Goal: Information Seeking & Learning: Understand process/instructions

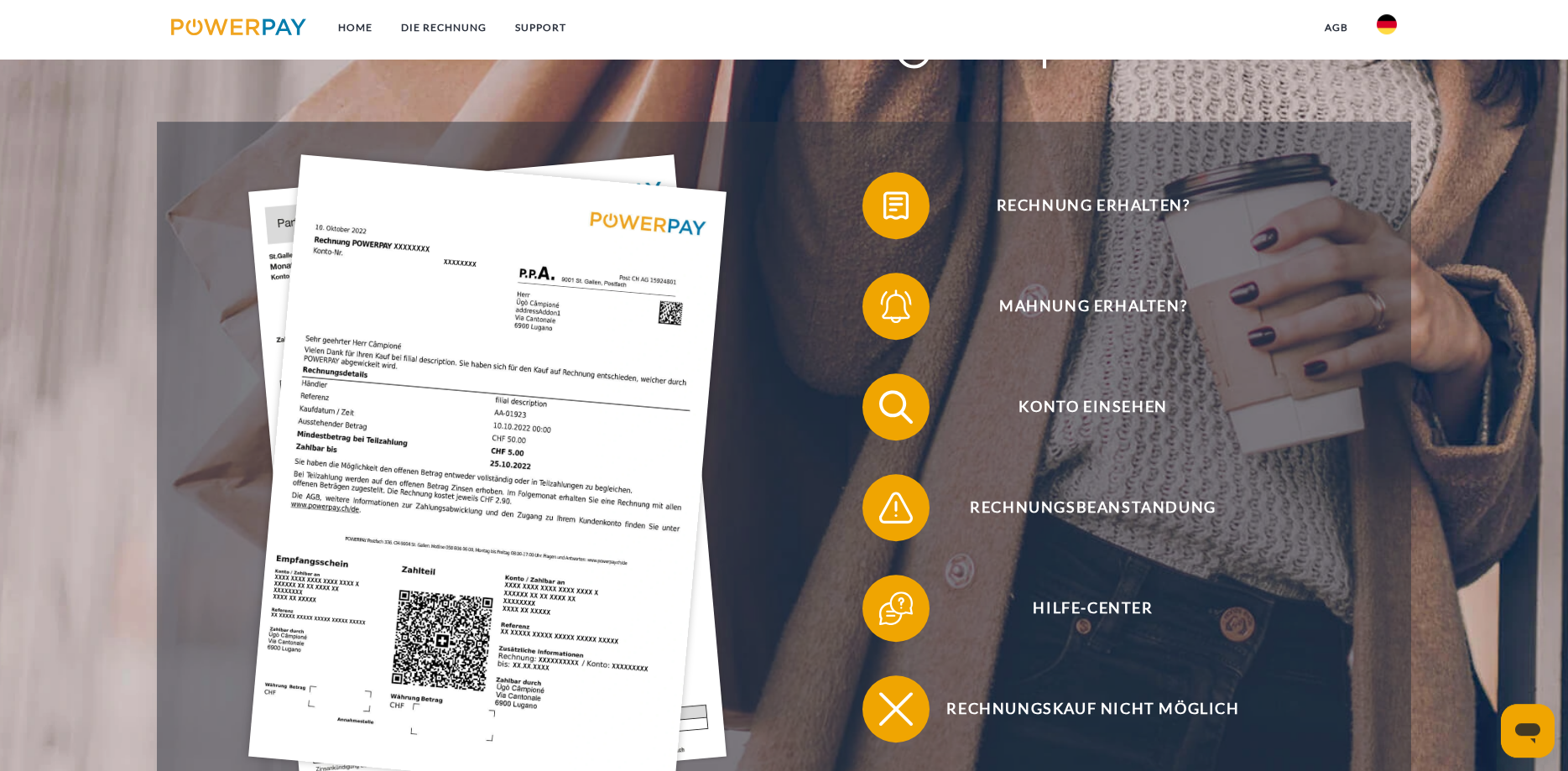
scroll to position [257, 0]
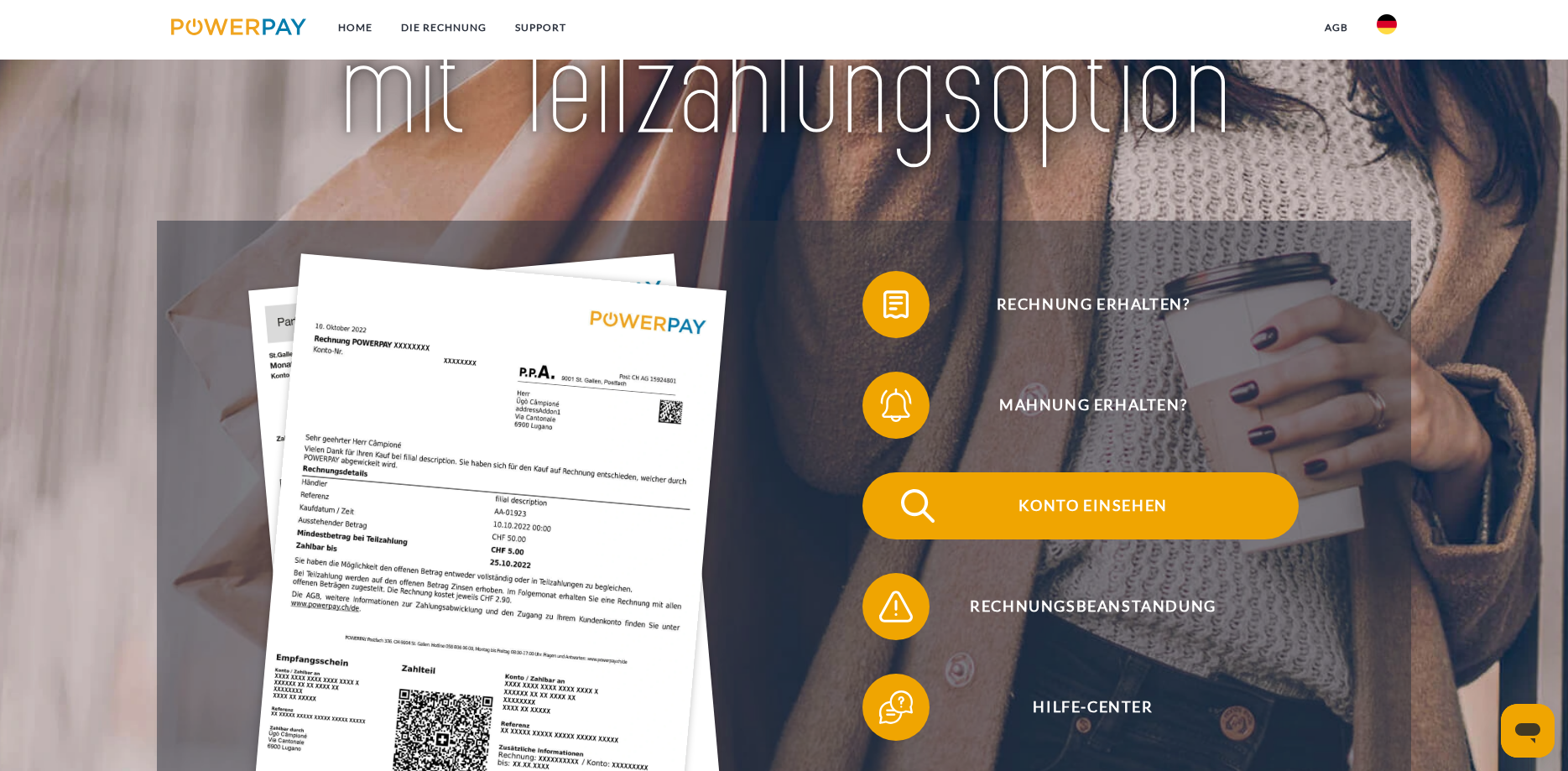
click at [1061, 515] on span "Konto einsehen" at bounding box center [1093, 506] width 411 height 67
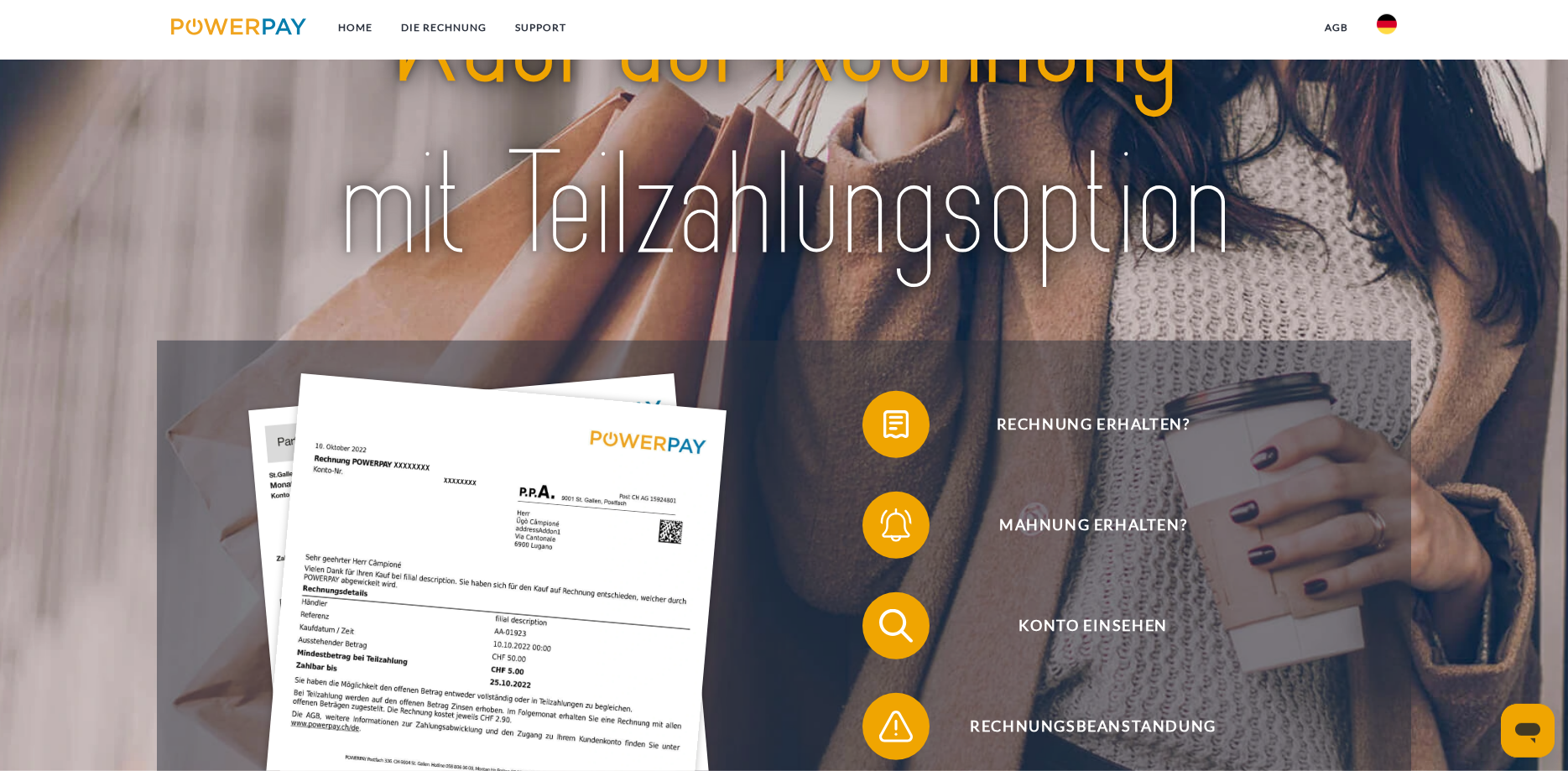
scroll to position [257, 0]
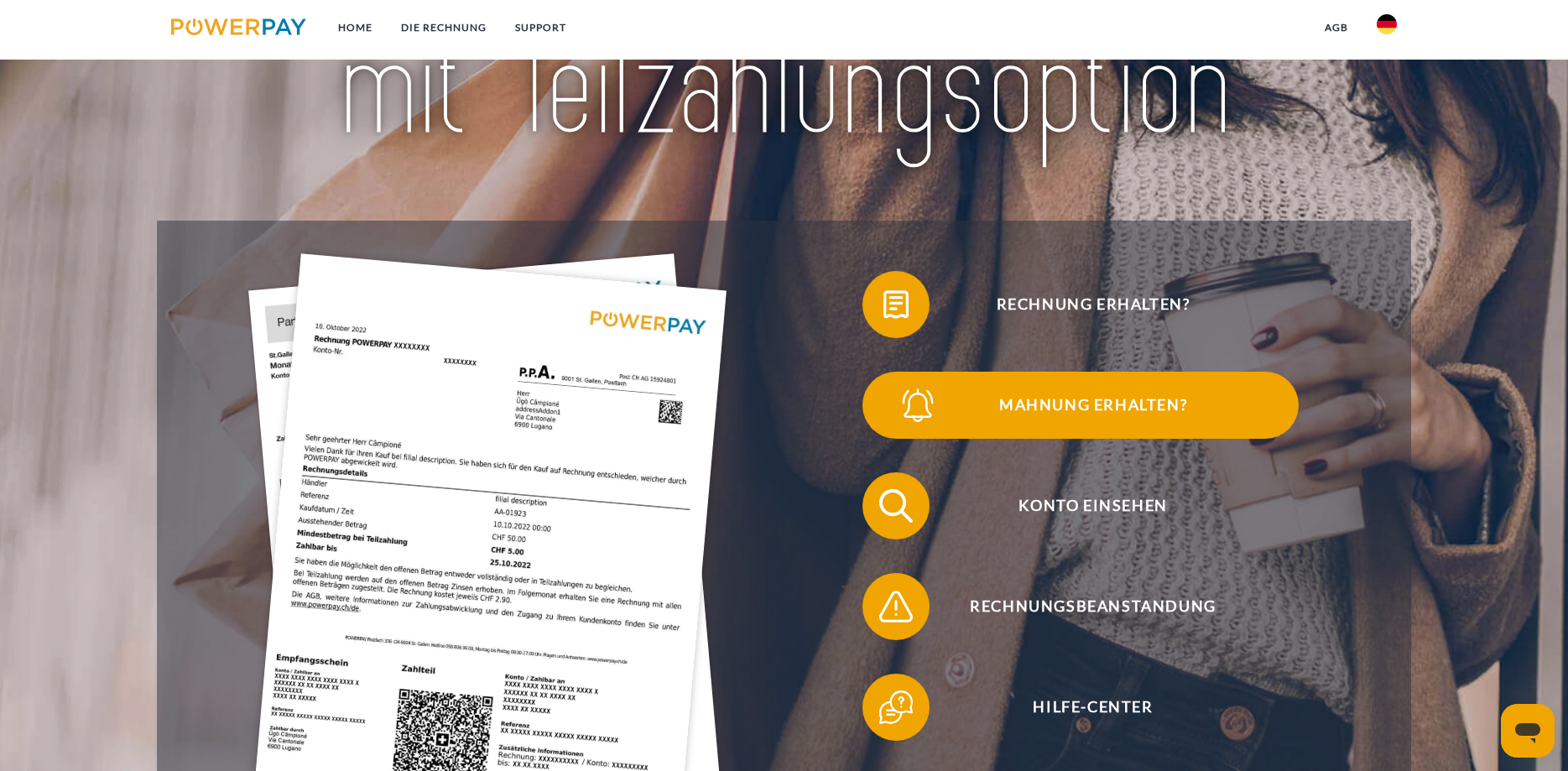
click at [1074, 407] on span "Mahnung erhalten?" at bounding box center [1093, 406] width 411 height 67
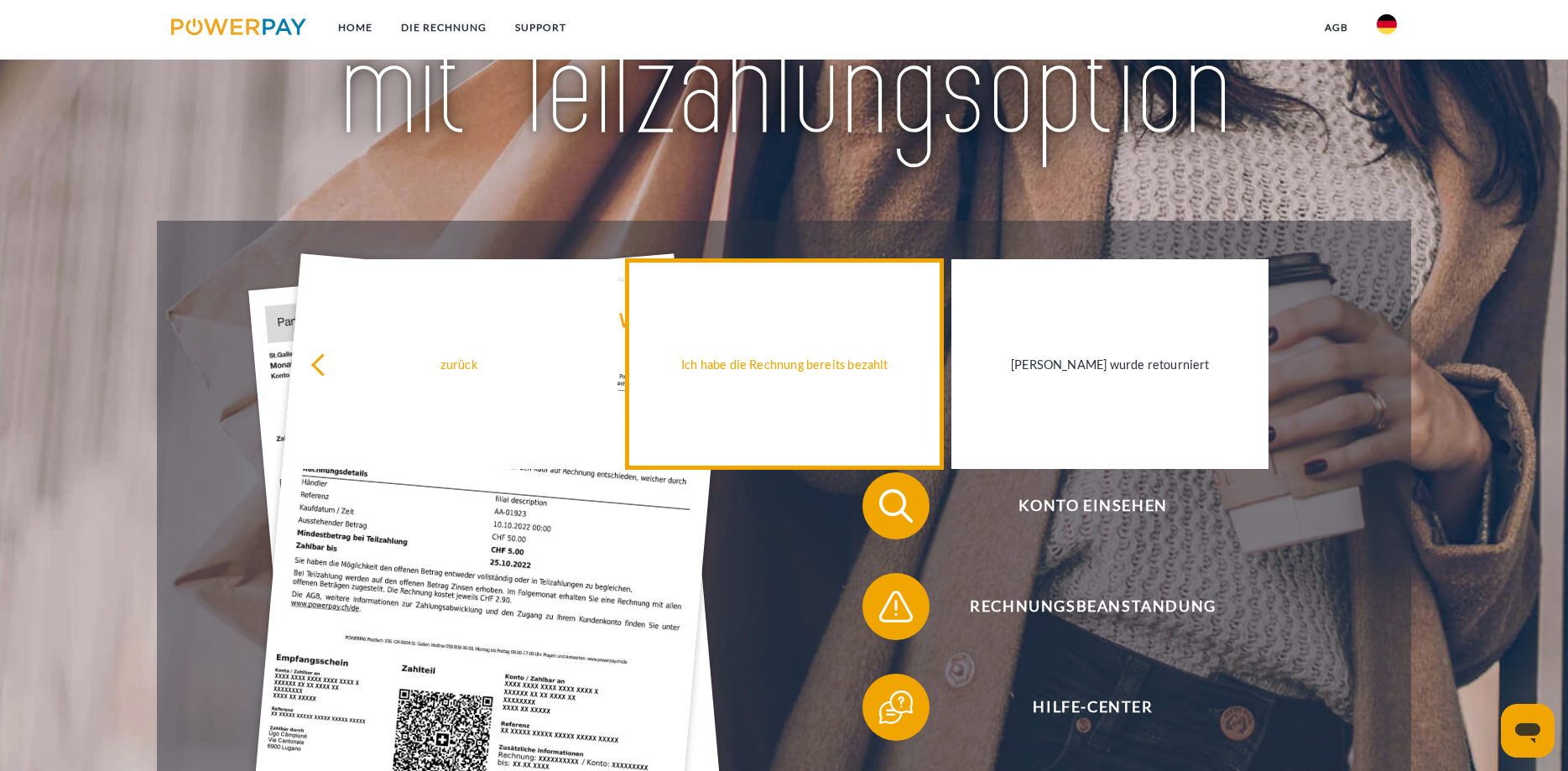
click at [885, 388] on link "Ich habe die Rechnung bereits bezahlt" at bounding box center [784, 364] width 317 height 210
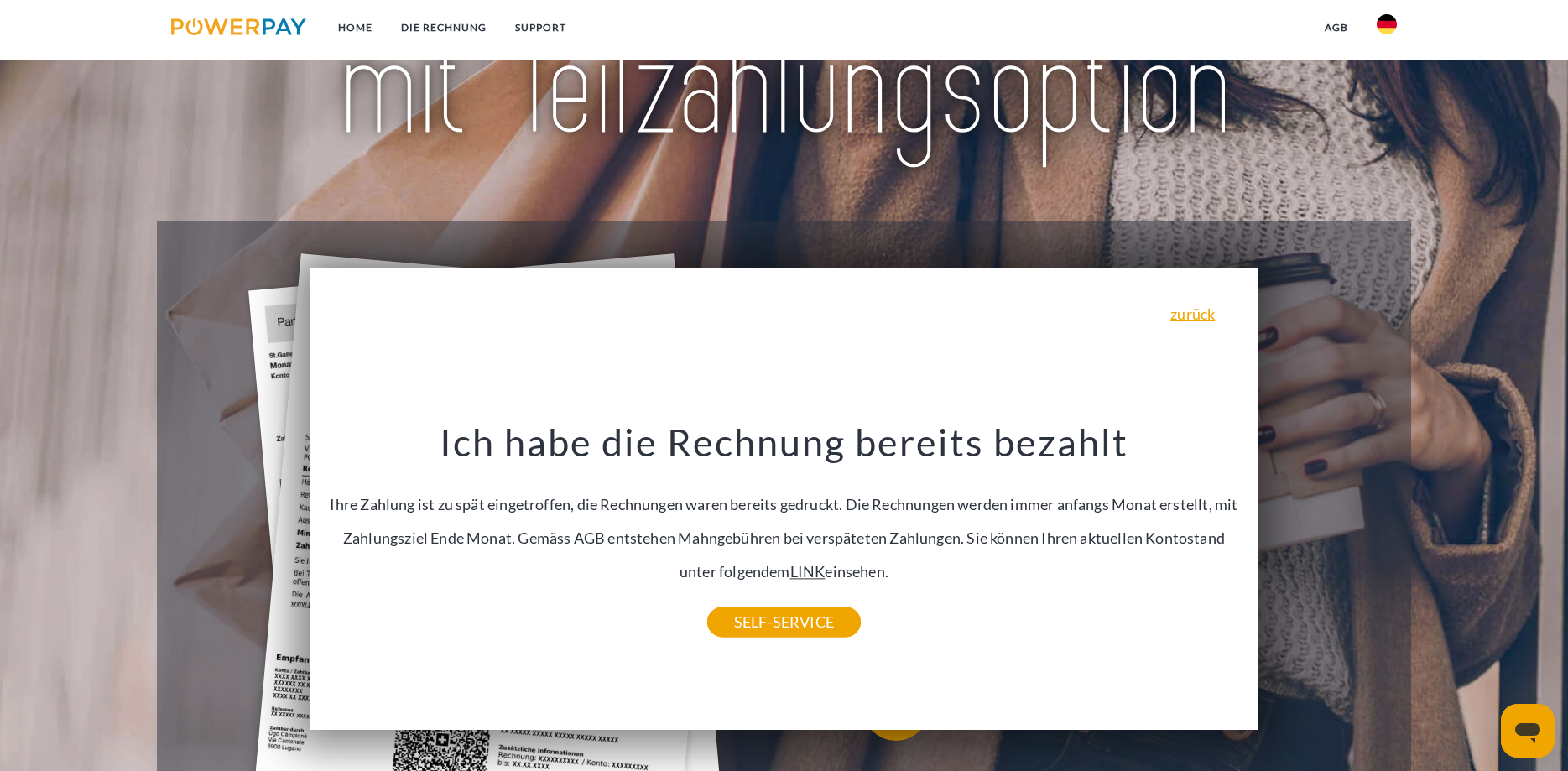
click at [801, 574] on link "LINK" at bounding box center [808, 572] width 35 height 19
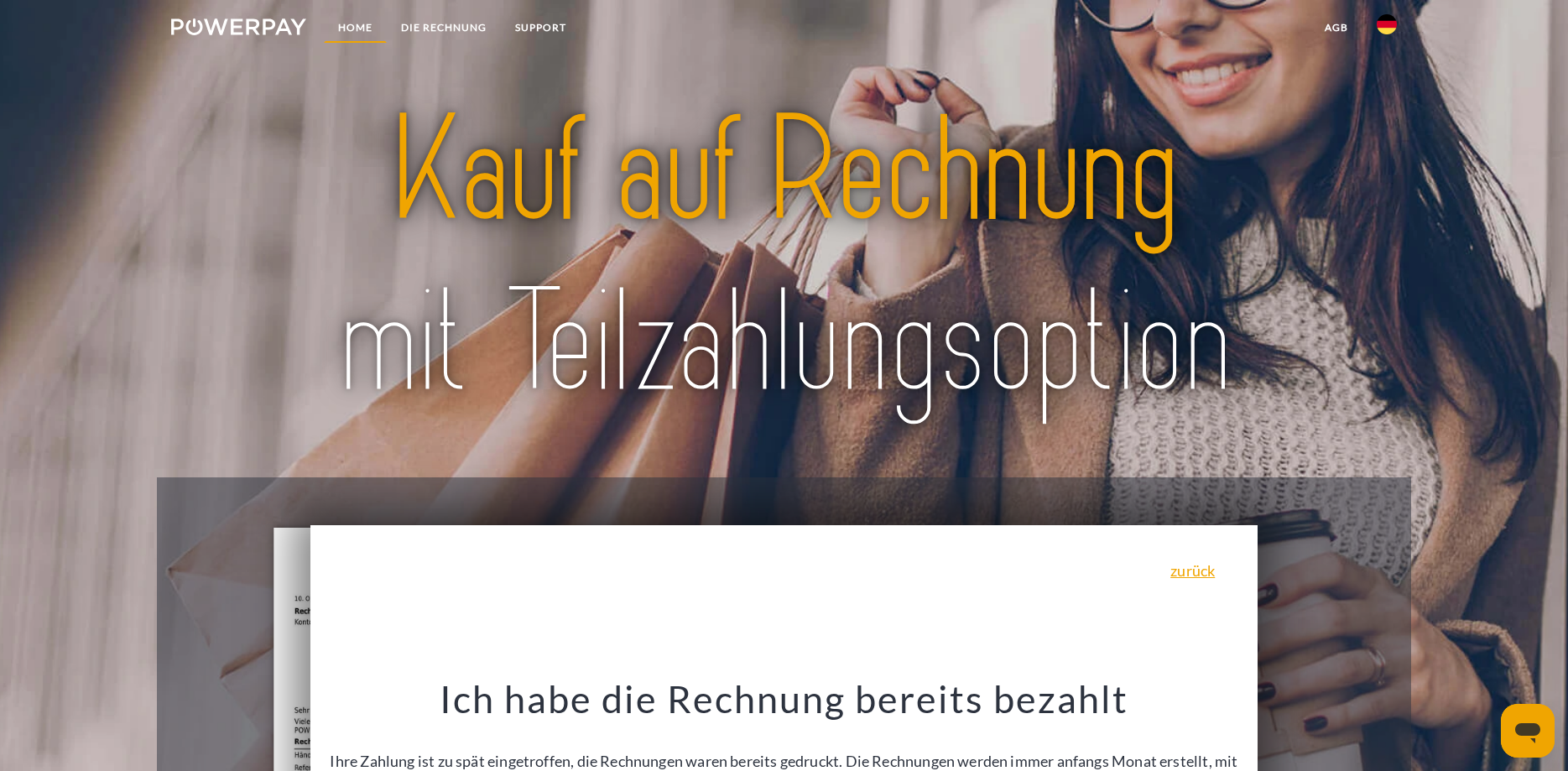
click at [365, 28] on link "Home" at bounding box center [355, 28] width 63 height 30
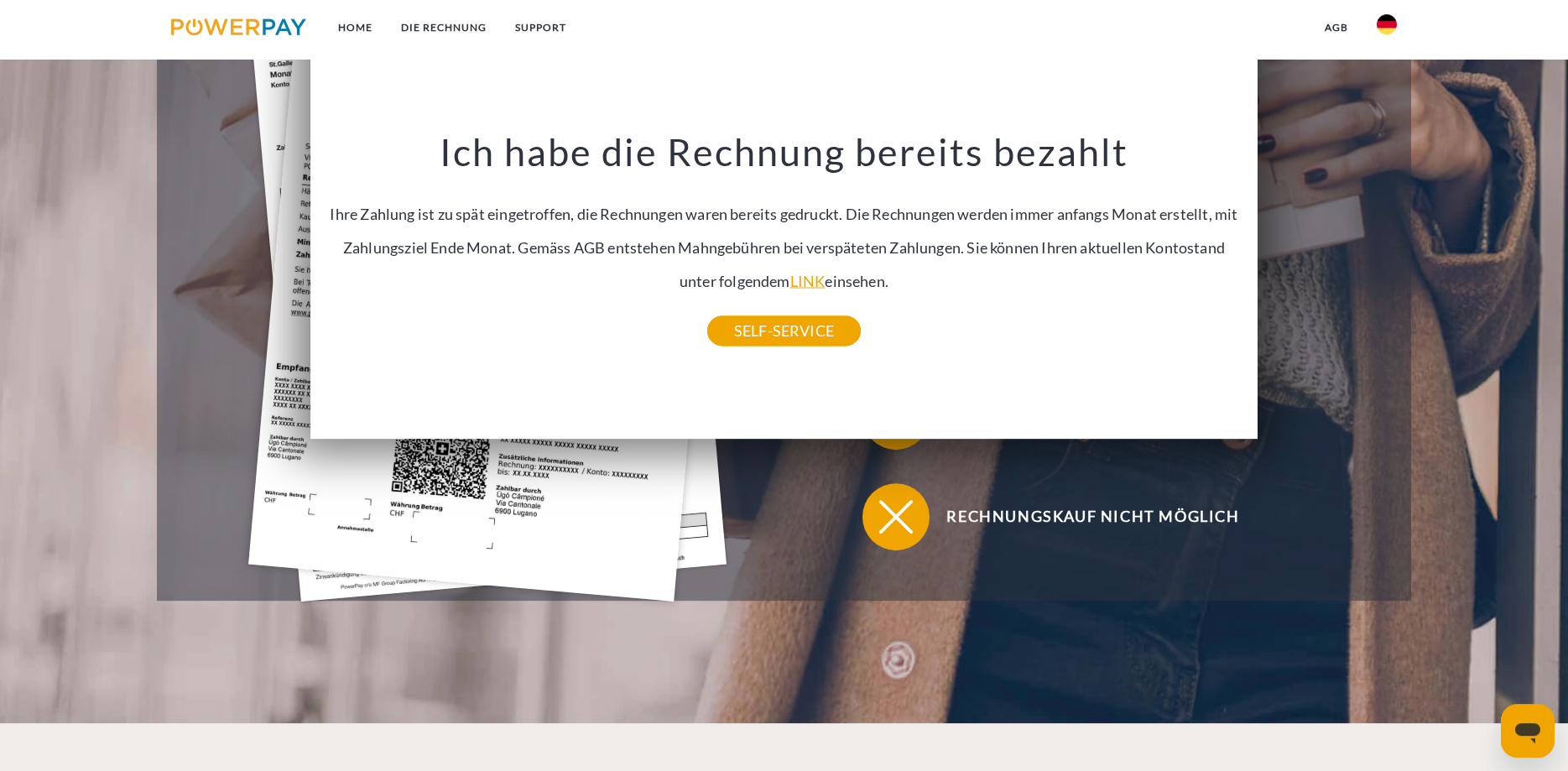
scroll to position [343, 0]
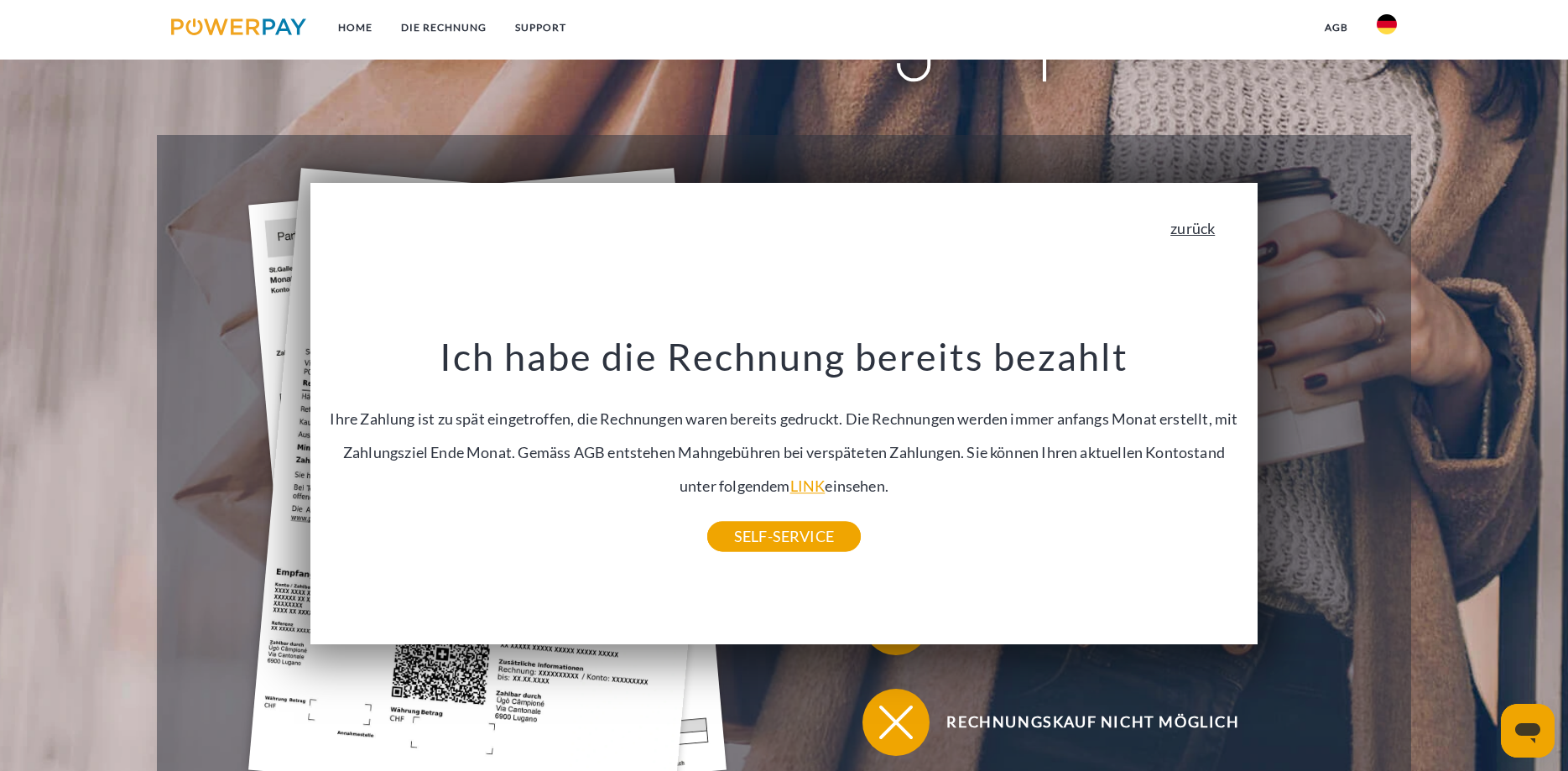
click at [1209, 226] on link "zurück" at bounding box center [1192, 228] width 45 height 15
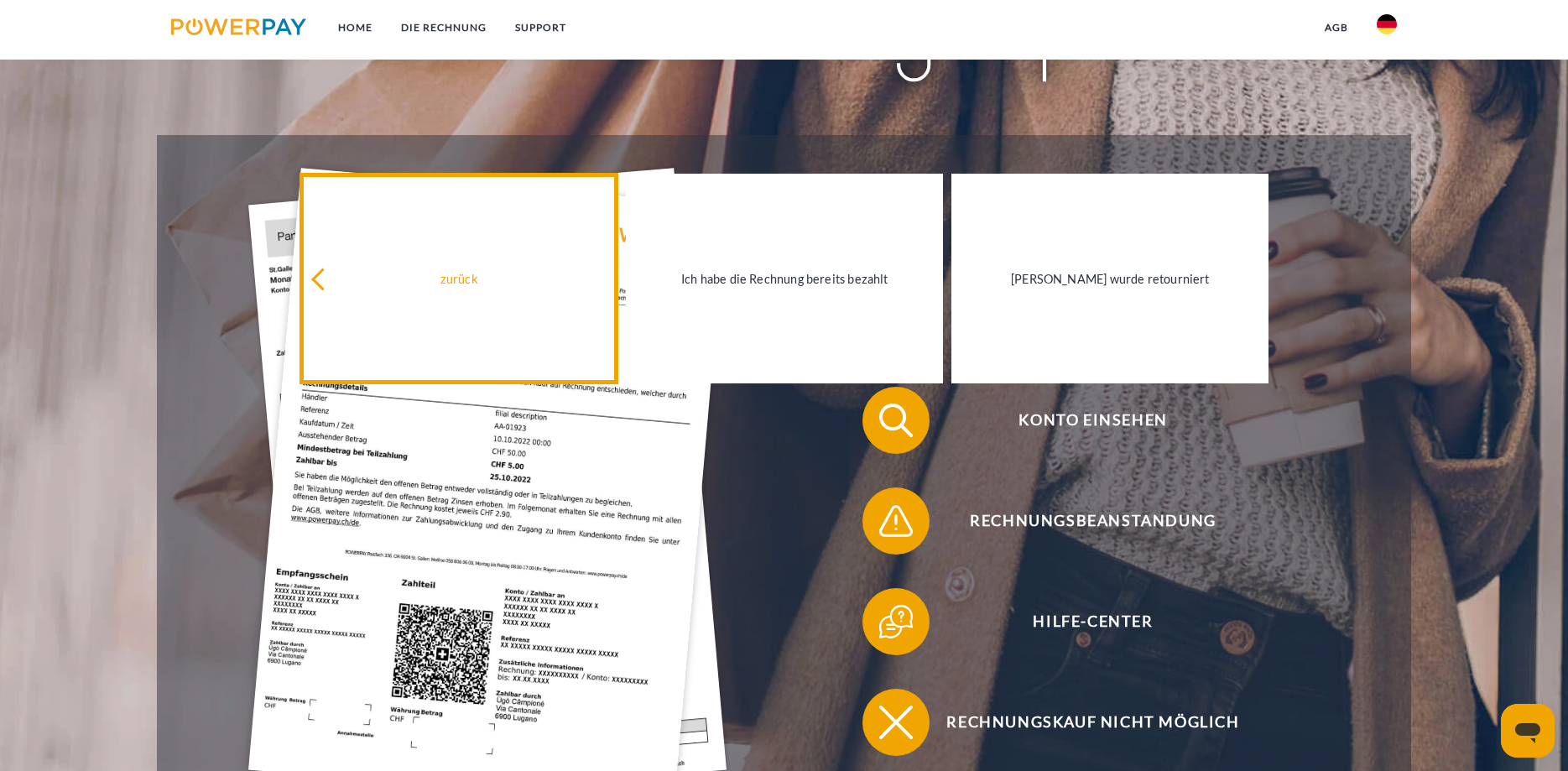
click at [479, 237] on link "zurück" at bounding box center [459, 278] width 317 height 210
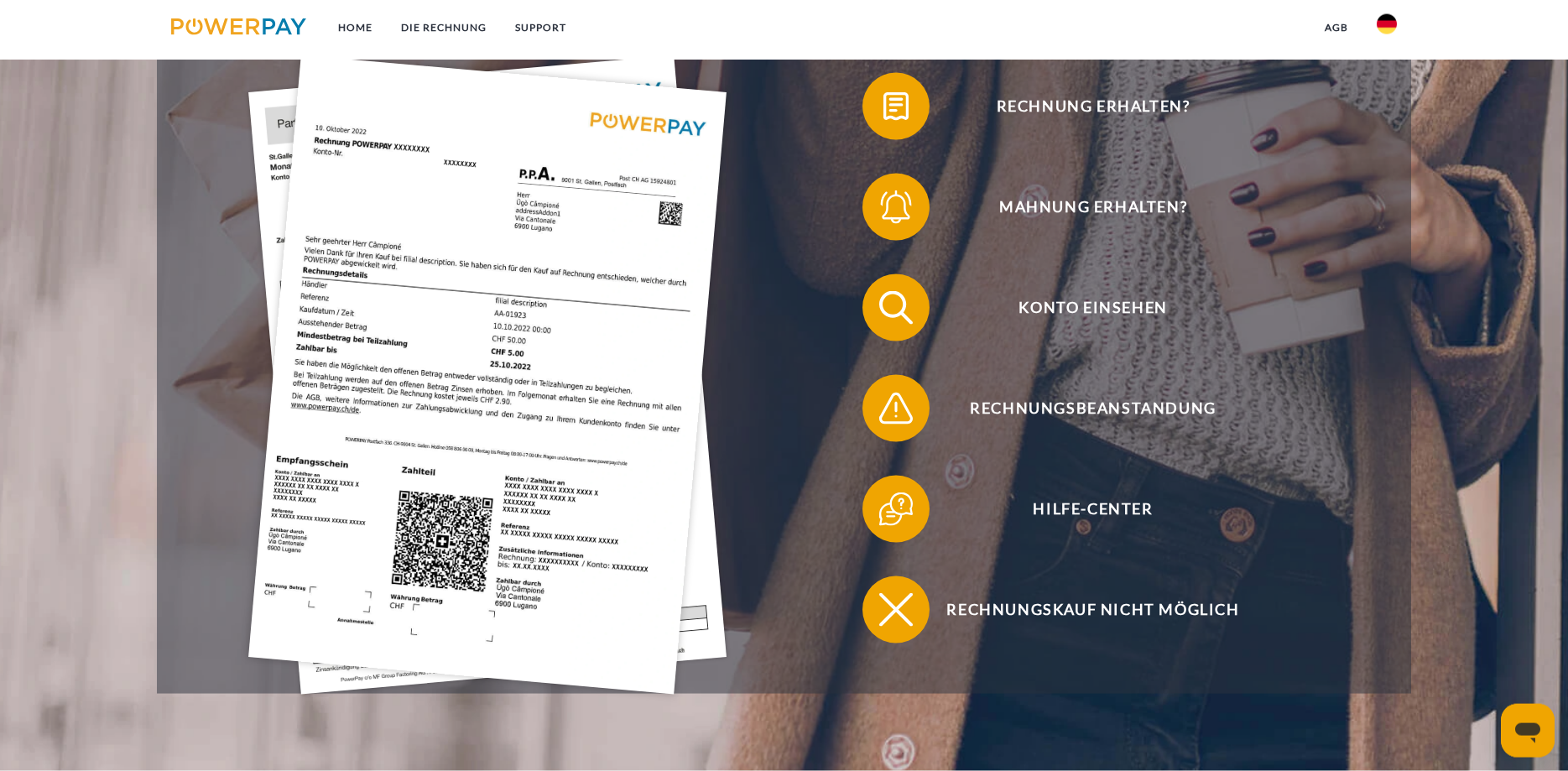
scroll to position [455, 0]
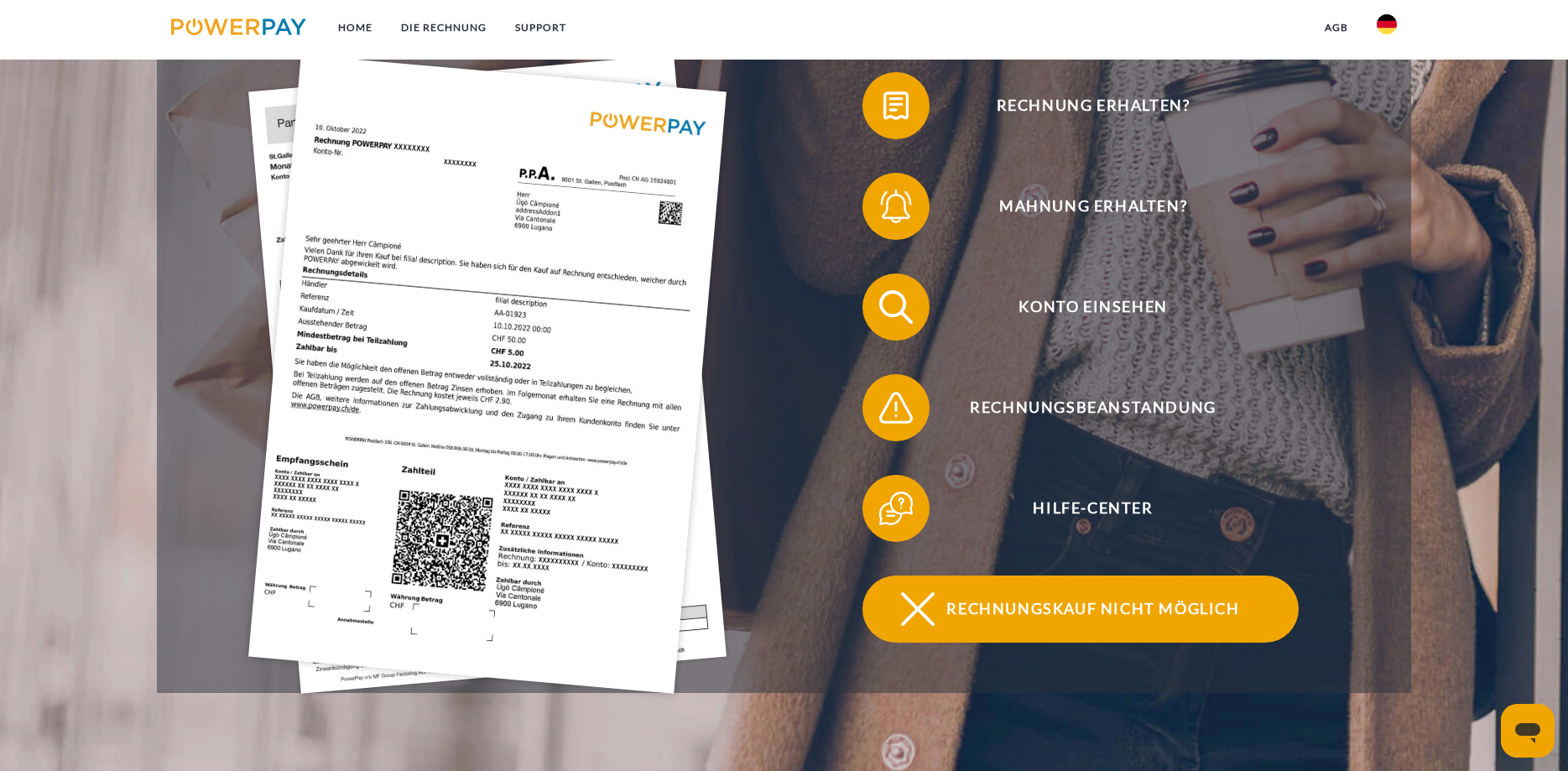
drag, startPoint x: 1166, startPoint y: 604, endPoint x: 1050, endPoint y: 604, distance: 116.0
click at [1164, 604] on span "Rechnungskauf nicht möglich" at bounding box center [1093, 609] width 411 height 67
